Goal: Check status

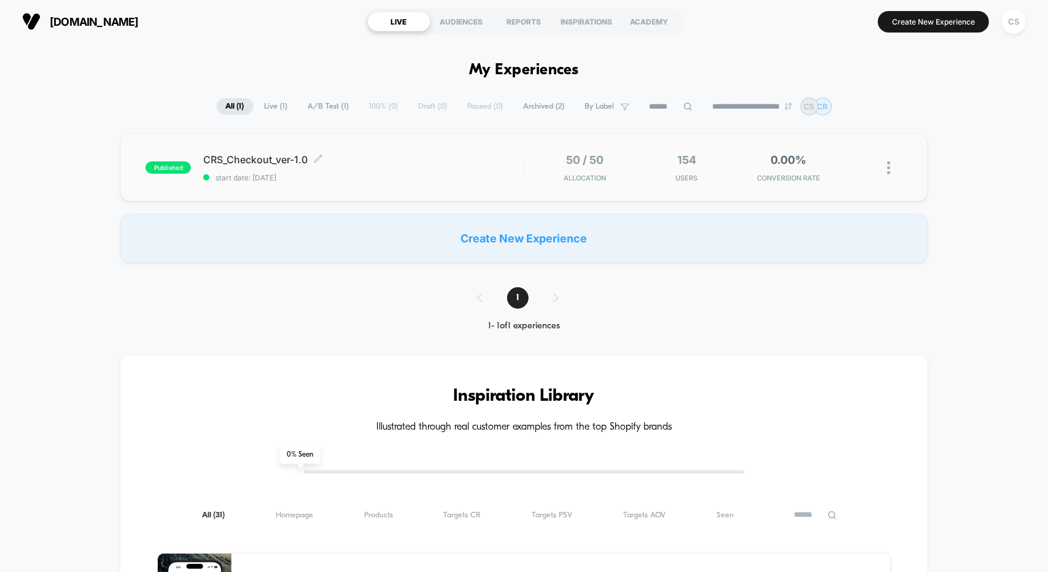
click at [341, 158] on span "CRS_Checkout_ver-1.0 Click to edit experience details" at bounding box center [363, 159] width 320 height 12
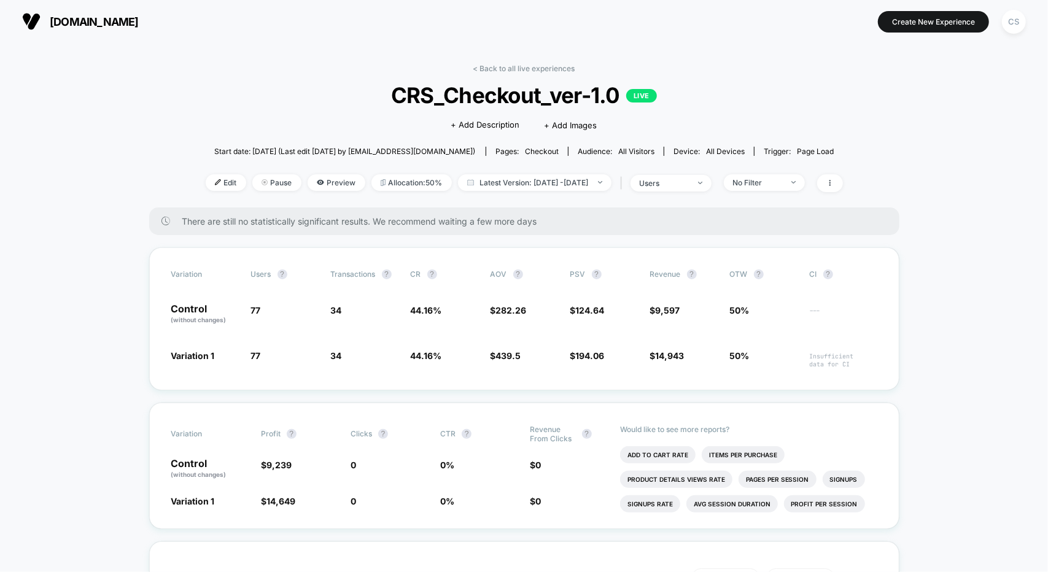
drag, startPoint x: 976, startPoint y: 127, endPoint x: 924, endPoint y: 126, distance: 52.8
